Goal: Register for event/course

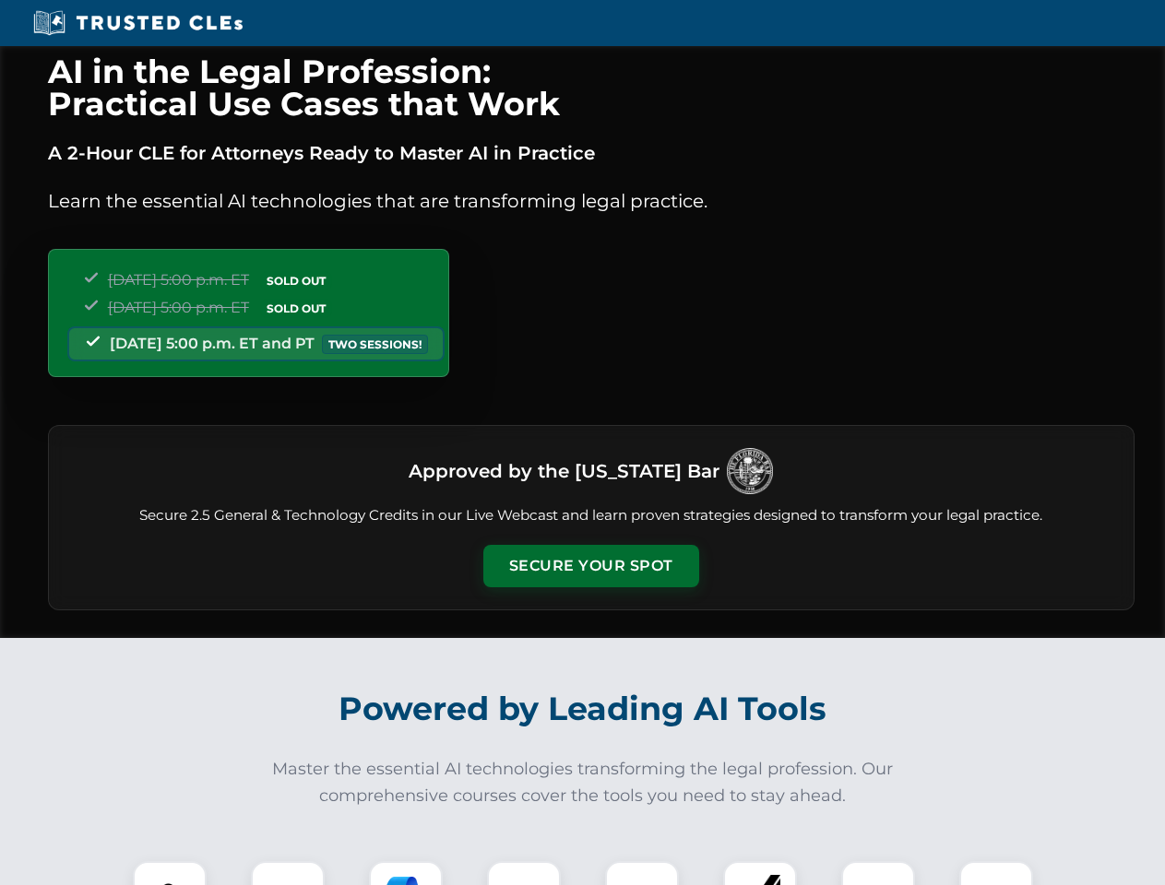
click at [590, 566] on button "Secure Your Spot" at bounding box center [591, 566] width 216 height 42
click at [170, 873] on img at bounding box center [169, 897] width 53 height 53
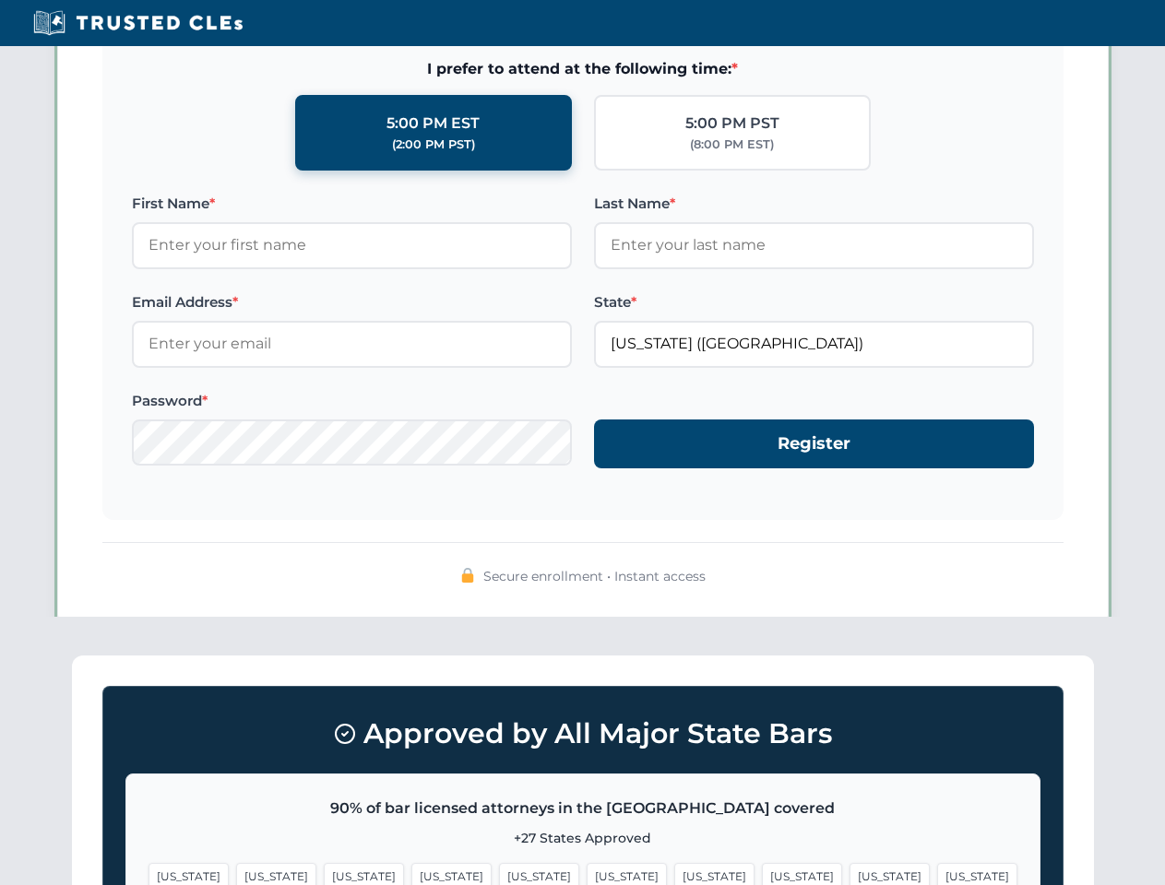
click at [674, 873] on span "[US_STATE]" at bounding box center [714, 876] width 80 height 27
click at [849, 873] on span "[US_STATE]" at bounding box center [889, 876] width 80 height 27
